Goal: Use online tool/utility: Utilize a website feature to perform a specific function

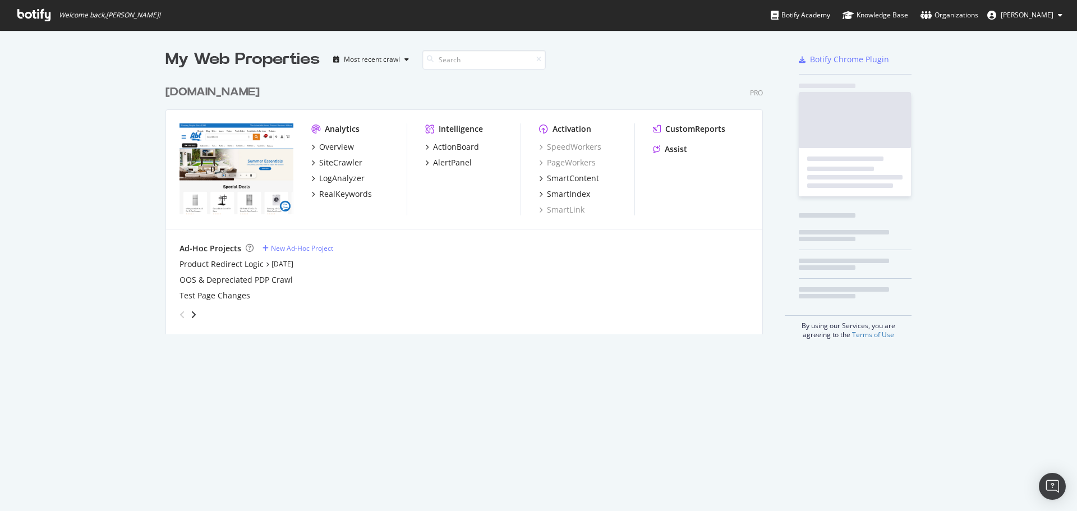
scroll to position [503, 1060]
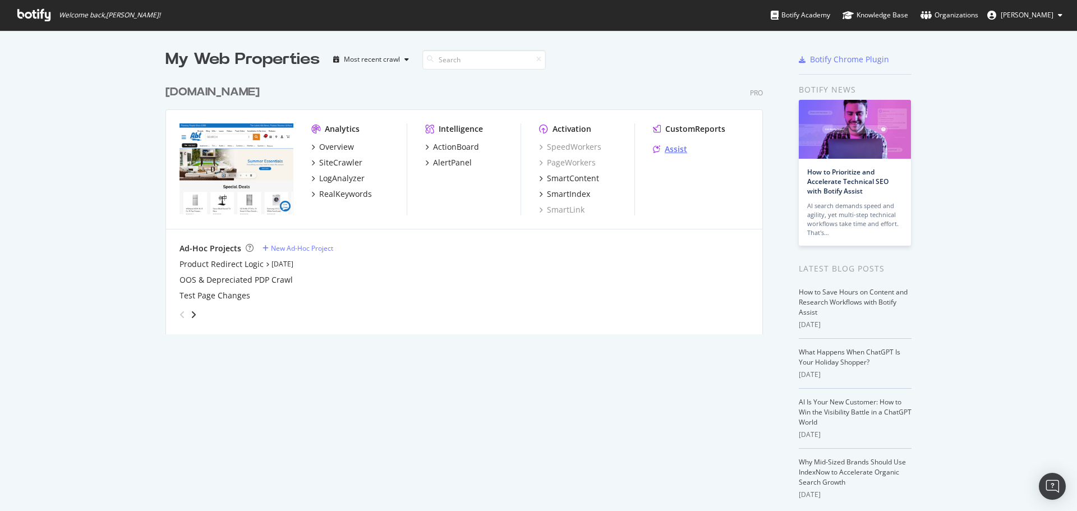
click at [673, 150] on div "Assist" at bounding box center [676, 149] width 22 height 11
